Goal: Transaction & Acquisition: Purchase product/service

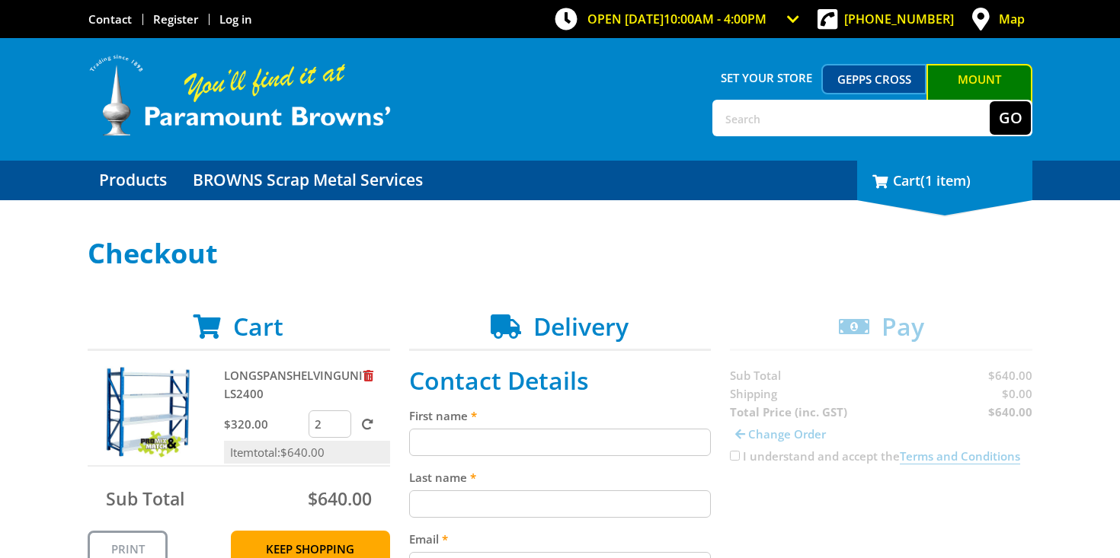
click at [939, 184] on span "(1 item)" at bounding box center [945, 180] width 50 height 18
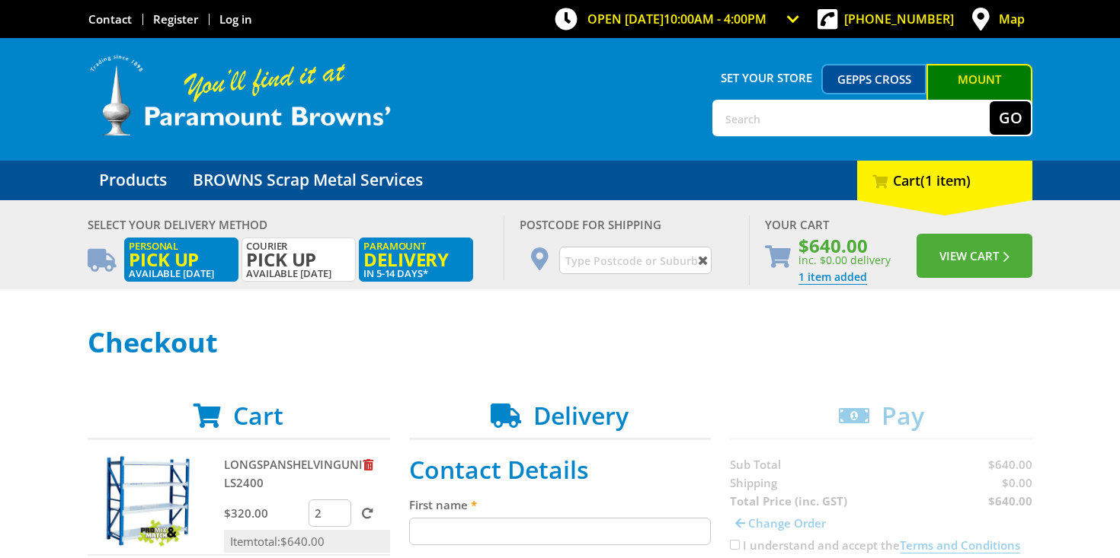
click at [218, 259] on span "Pick up" at bounding box center [181, 259] width 105 height 17
radio input "true"
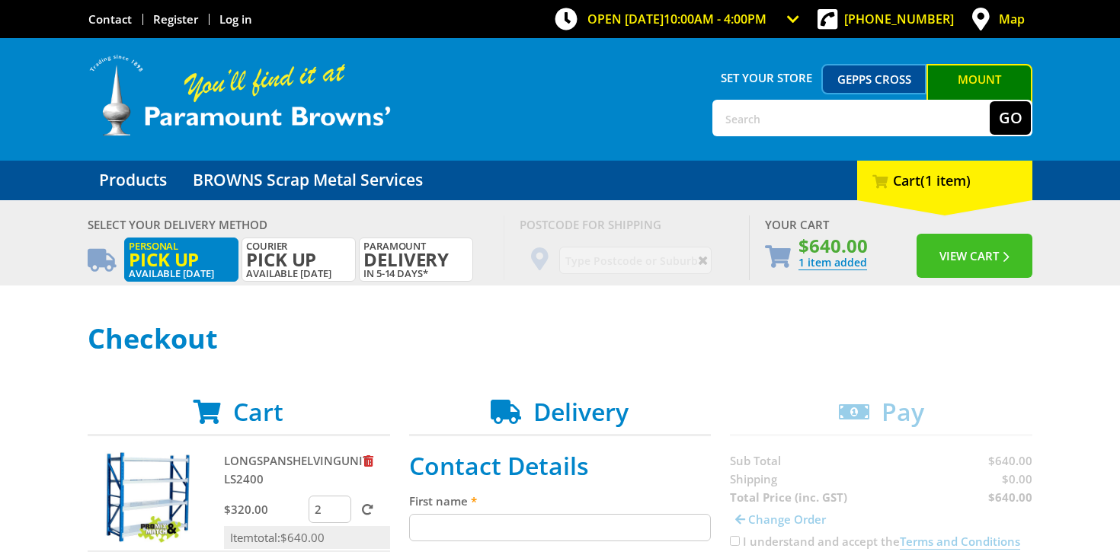
click at [1009, 264] on button "View Cart" at bounding box center [974, 256] width 116 height 44
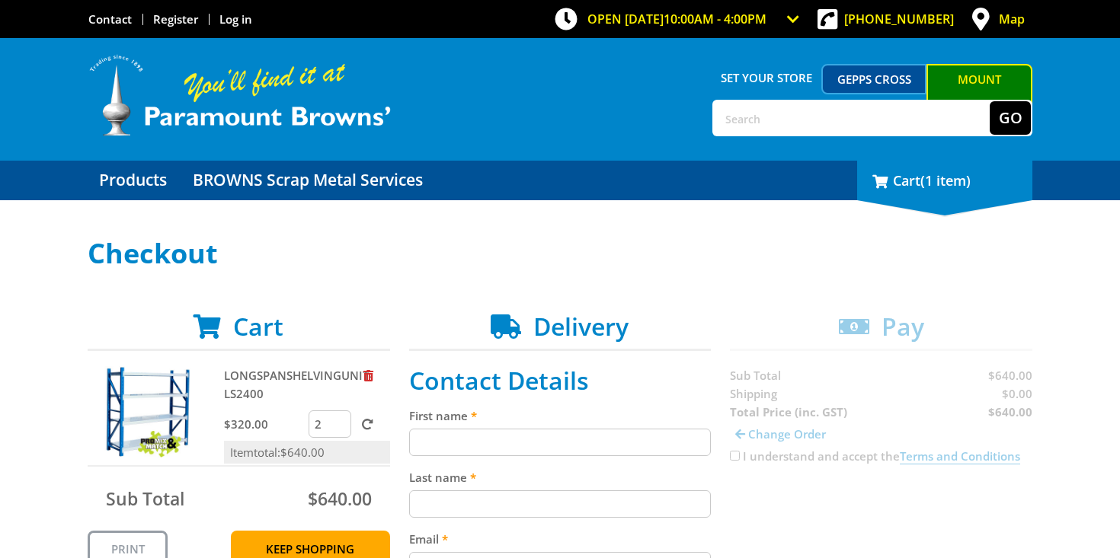
click at [945, 174] on span "(1 item)" at bounding box center [945, 180] width 50 height 18
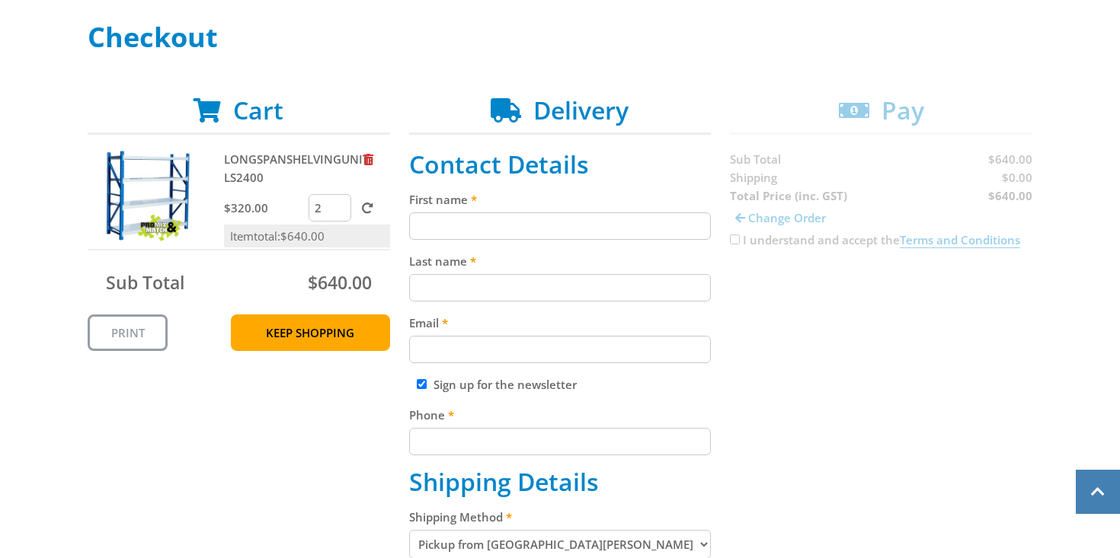
scroll to position [334, 0]
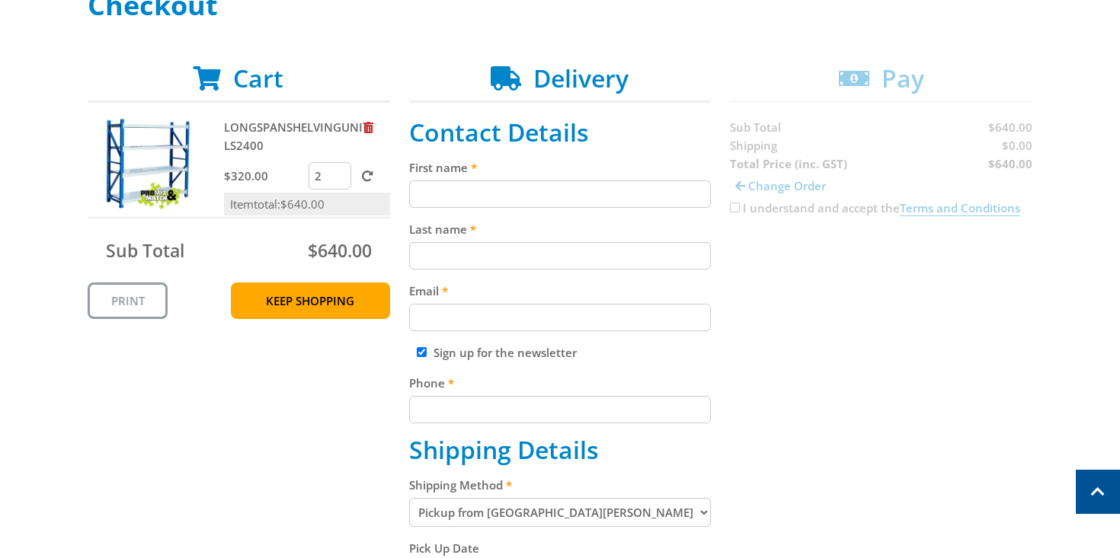
click at [657, 189] on input "First name" at bounding box center [560, 194] width 302 height 27
type input "Andrew"
type input "Kaesler"
type input "interstate76_@hotmail.com"
type input "0409557110"
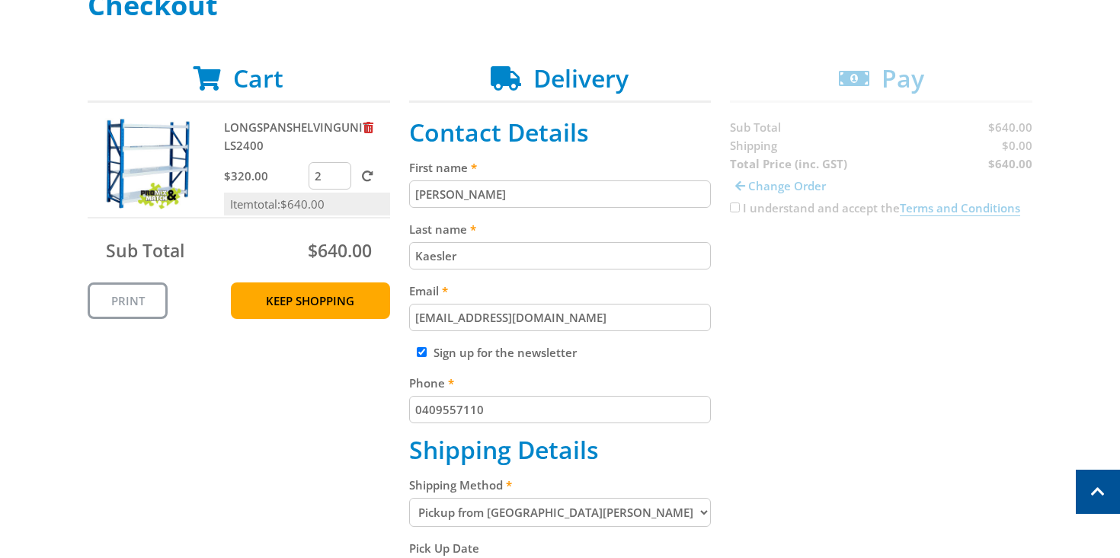
drag, startPoint x: 579, startPoint y: 318, endPoint x: 396, endPoint y: 315, distance: 182.8
type input "andikelec@outlook.com"
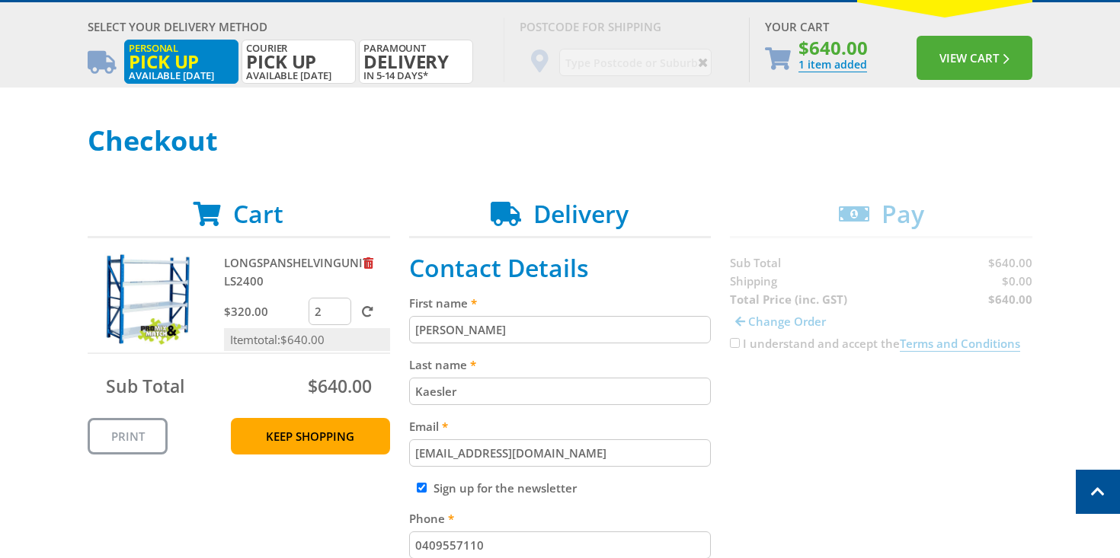
scroll to position [0, 0]
